Goal: Task Accomplishment & Management: Manage account settings

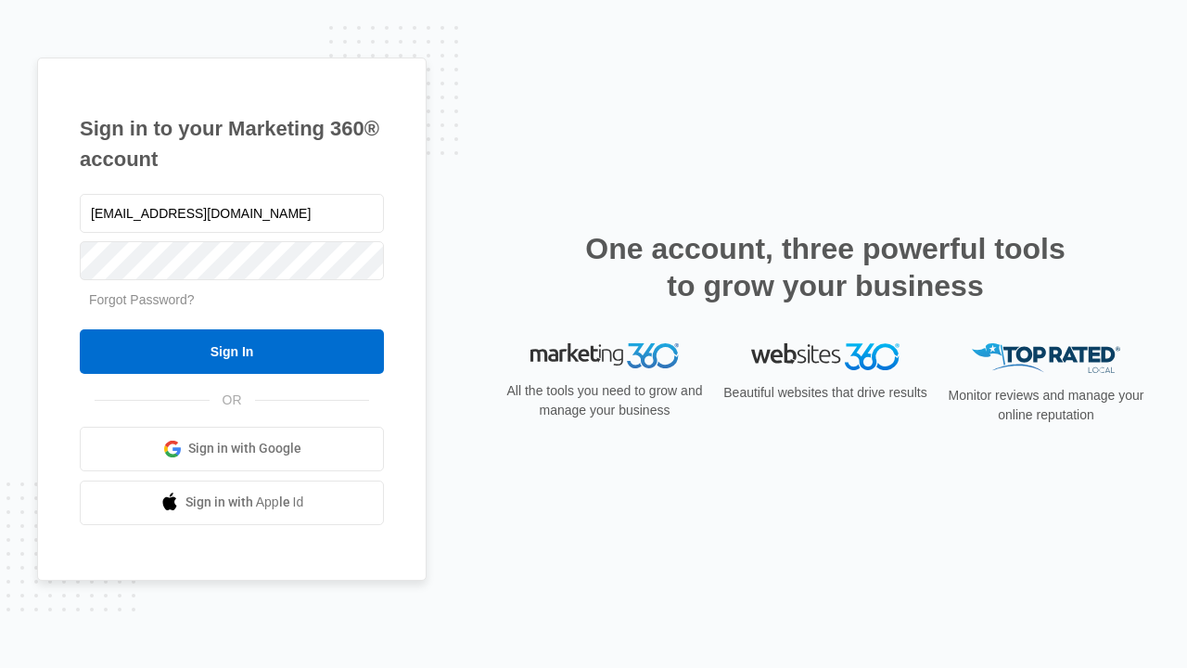
type input "dankie614@gmail.com"
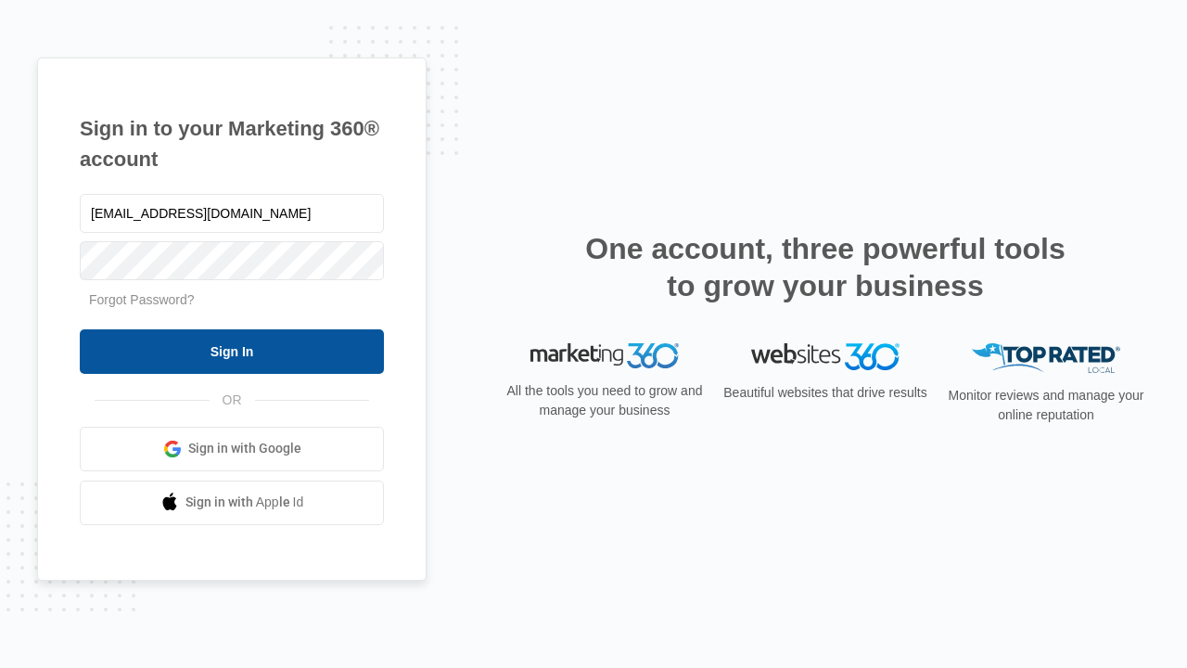
click at [232, 351] on input "Sign In" at bounding box center [232, 351] width 304 height 45
